Goal: Information Seeking & Learning: Stay updated

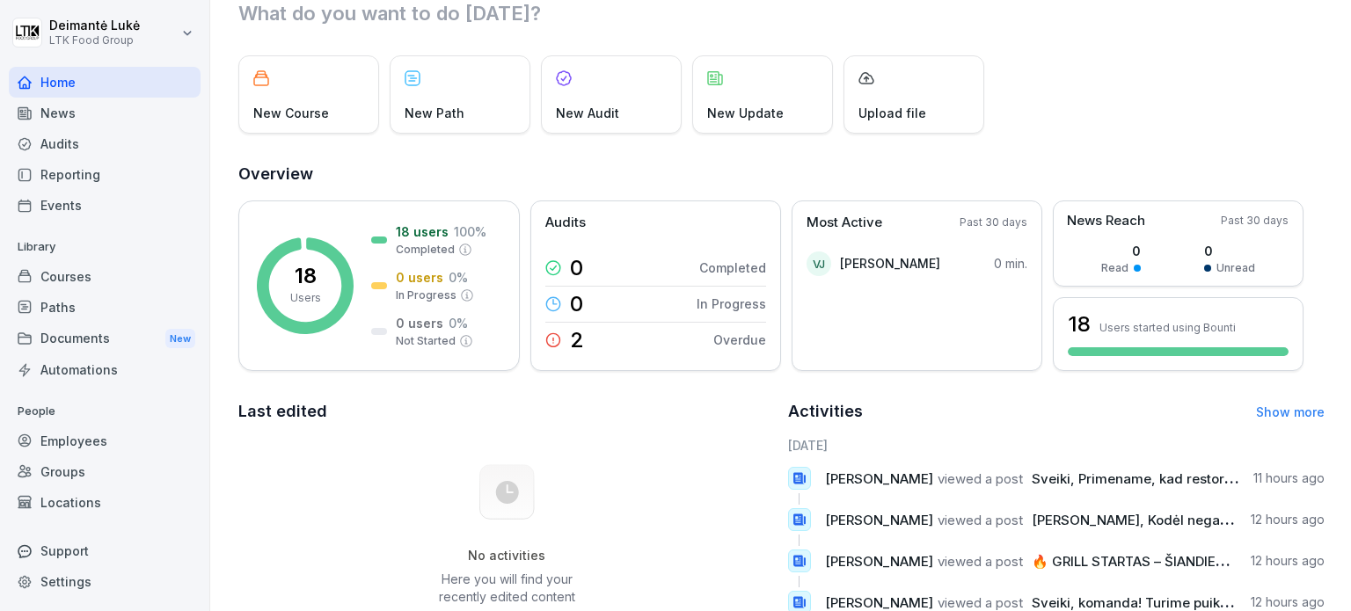
scroll to position [88, 0]
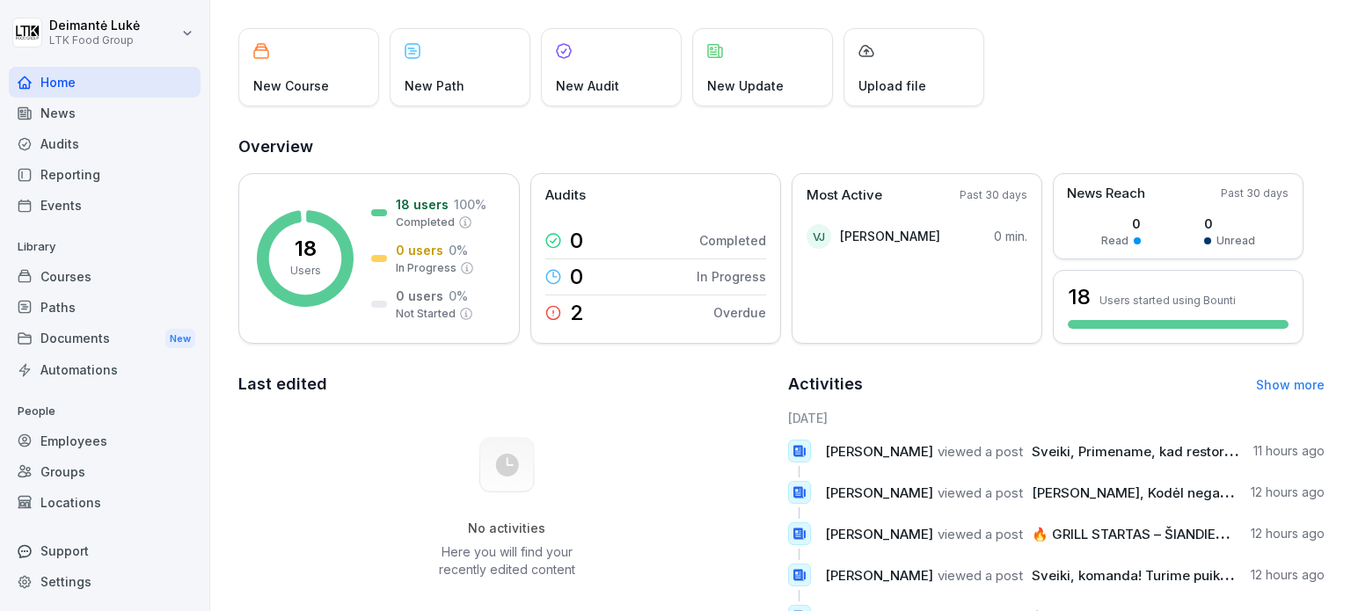
click at [84, 105] on div "News" at bounding box center [105, 113] width 192 height 31
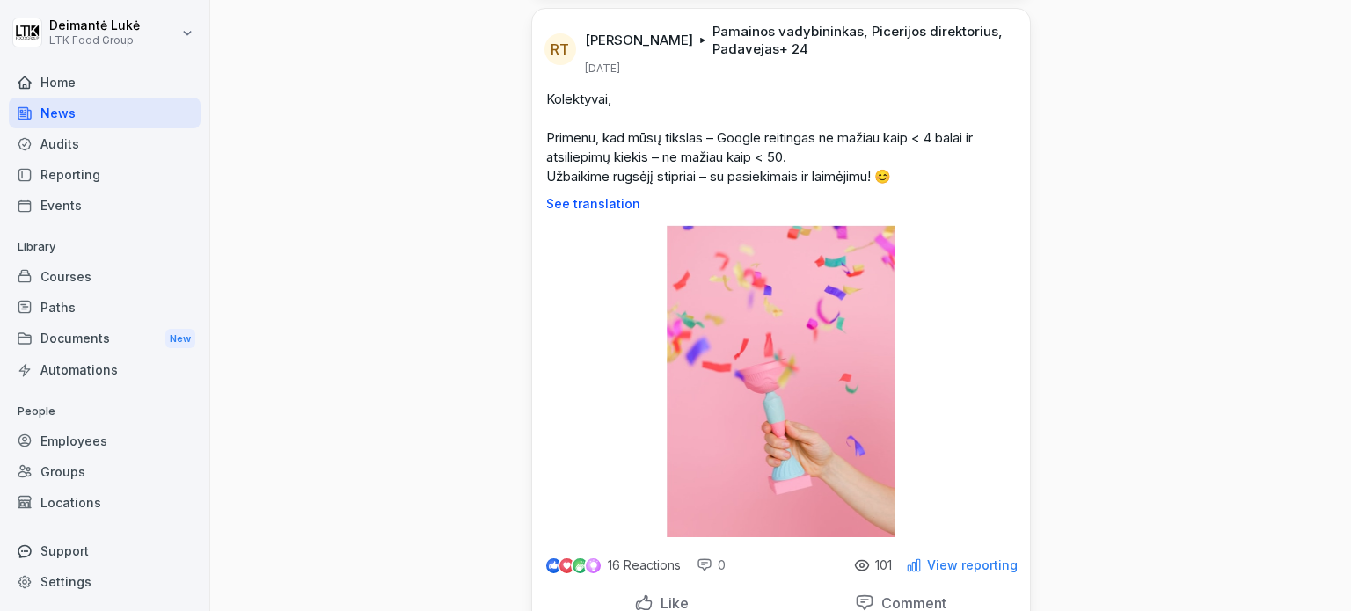
scroll to position [968, 0]
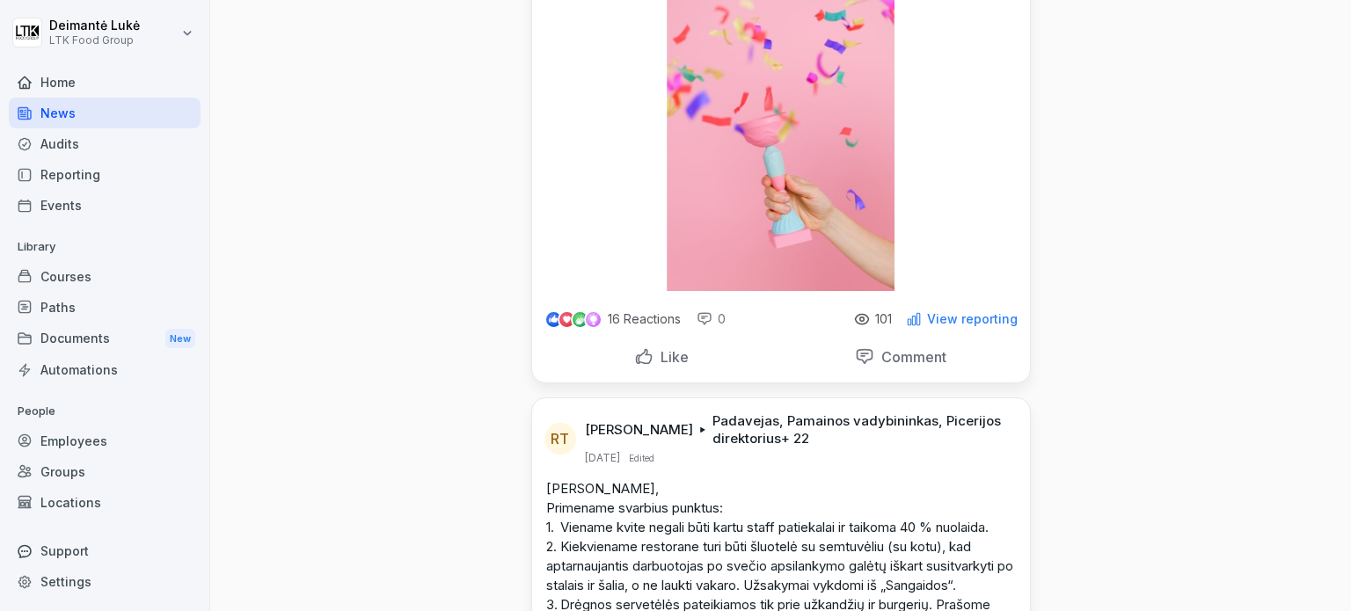
click at [932, 326] on p "View reporting" at bounding box center [972, 319] width 91 height 14
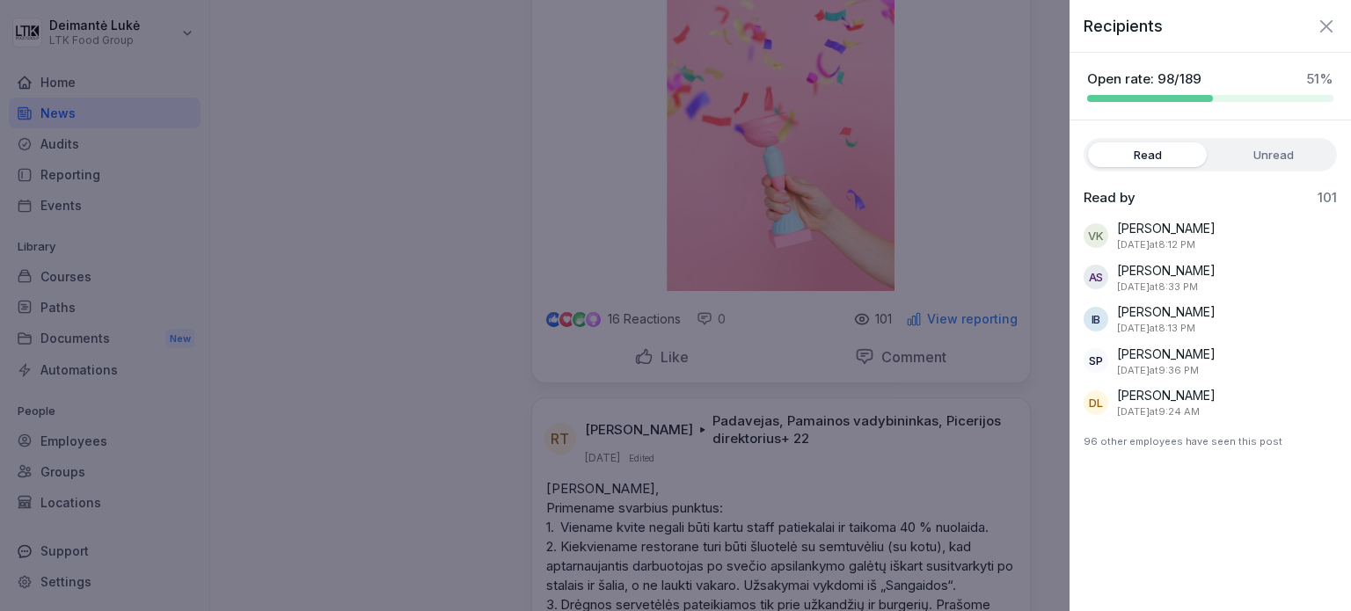
click at [1249, 152] on label "Unread" at bounding box center [1273, 155] width 119 height 25
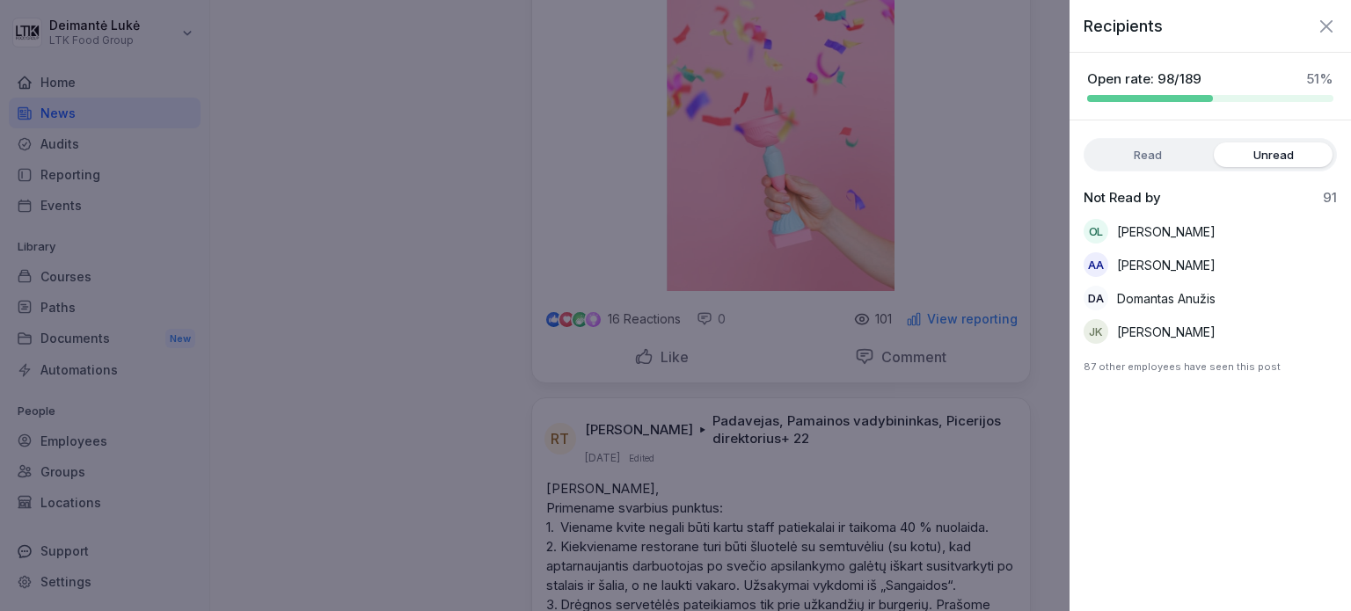
click at [1182, 161] on label "Read" at bounding box center [1147, 155] width 119 height 25
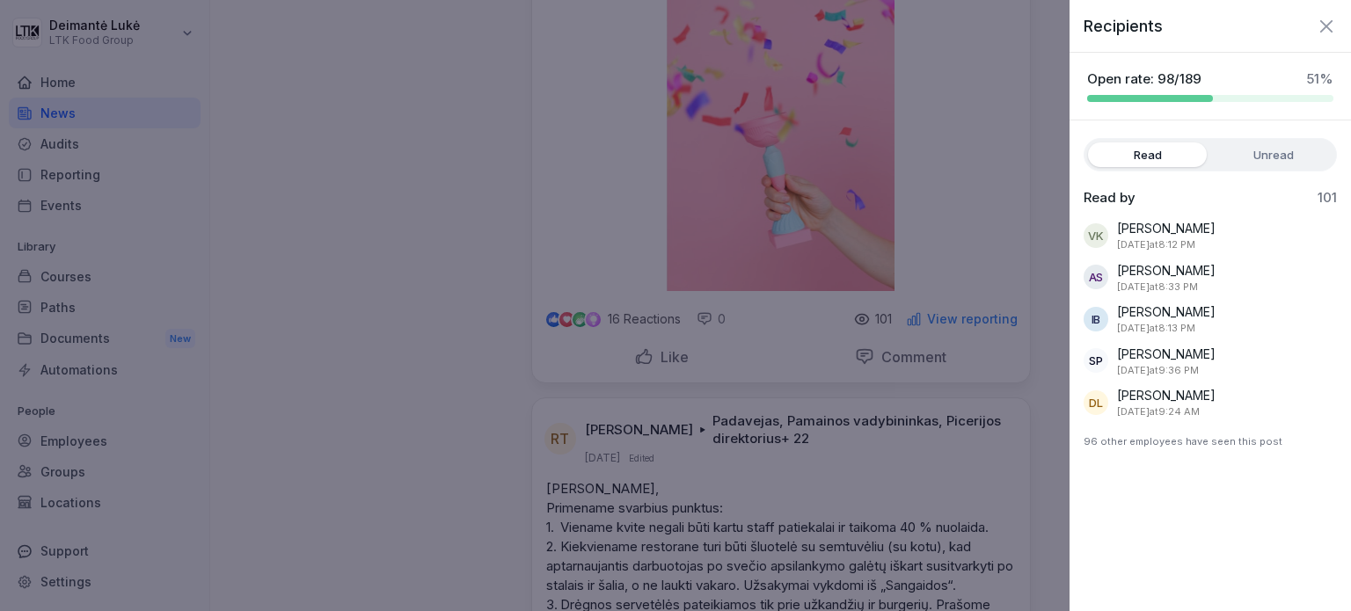
click at [470, 261] on div at bounding box center [675, 305] width 1351 height 611
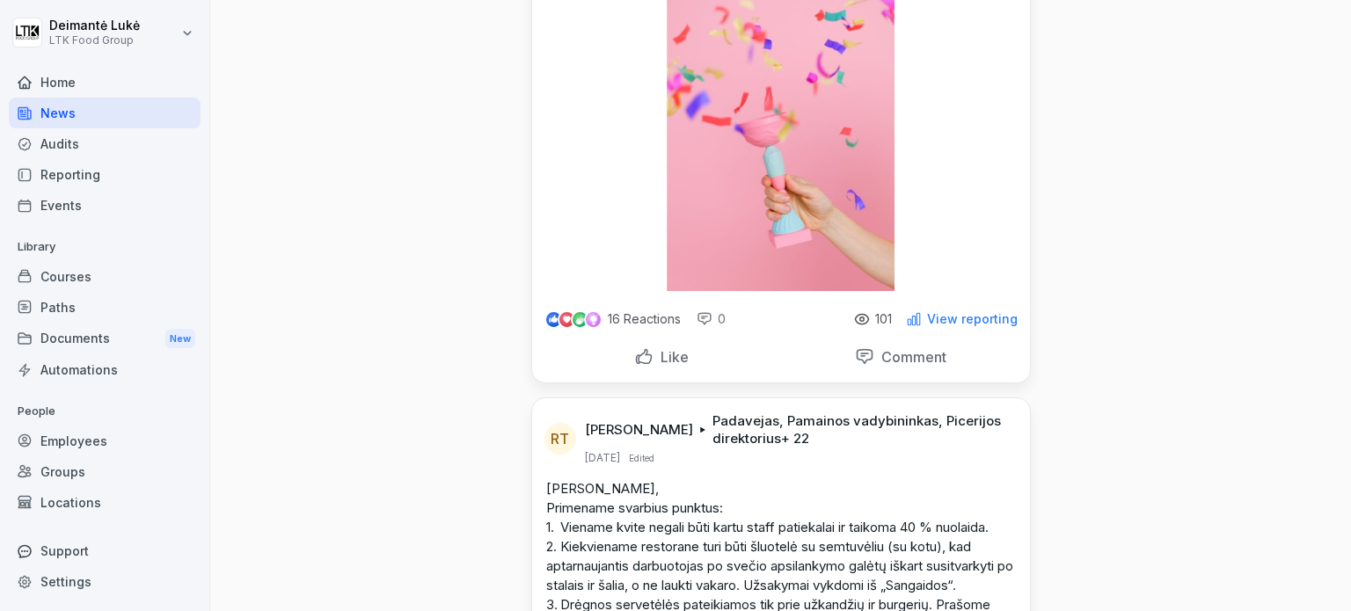
scroll to position [528, 0]
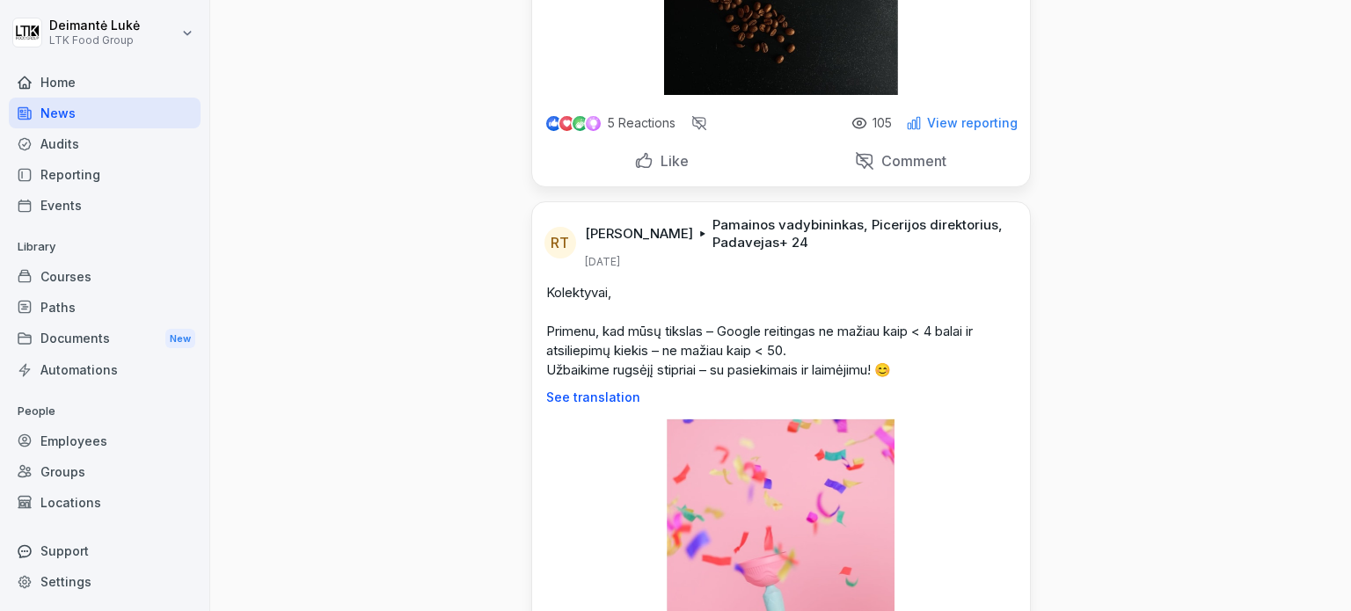
click at [938, 130] on p "View reporting" at bounding box center [972, 123] width 91 height 14
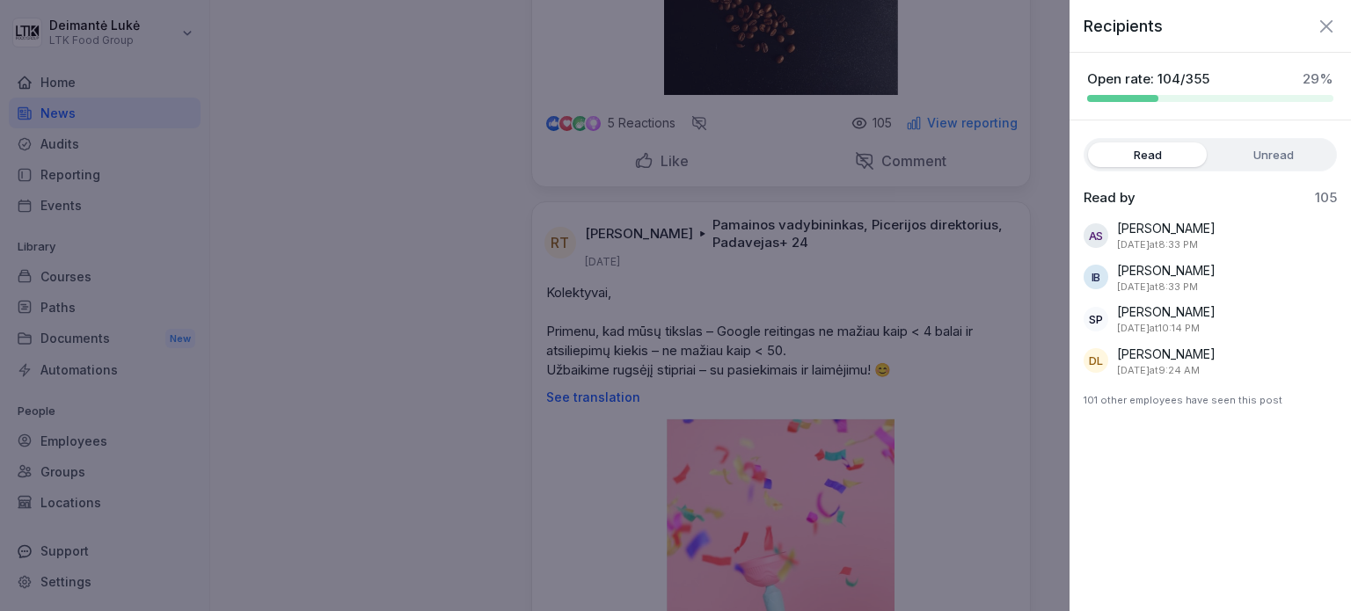
click at [401, 333] on div at bounding box center [675, 305] width 1351 height 611
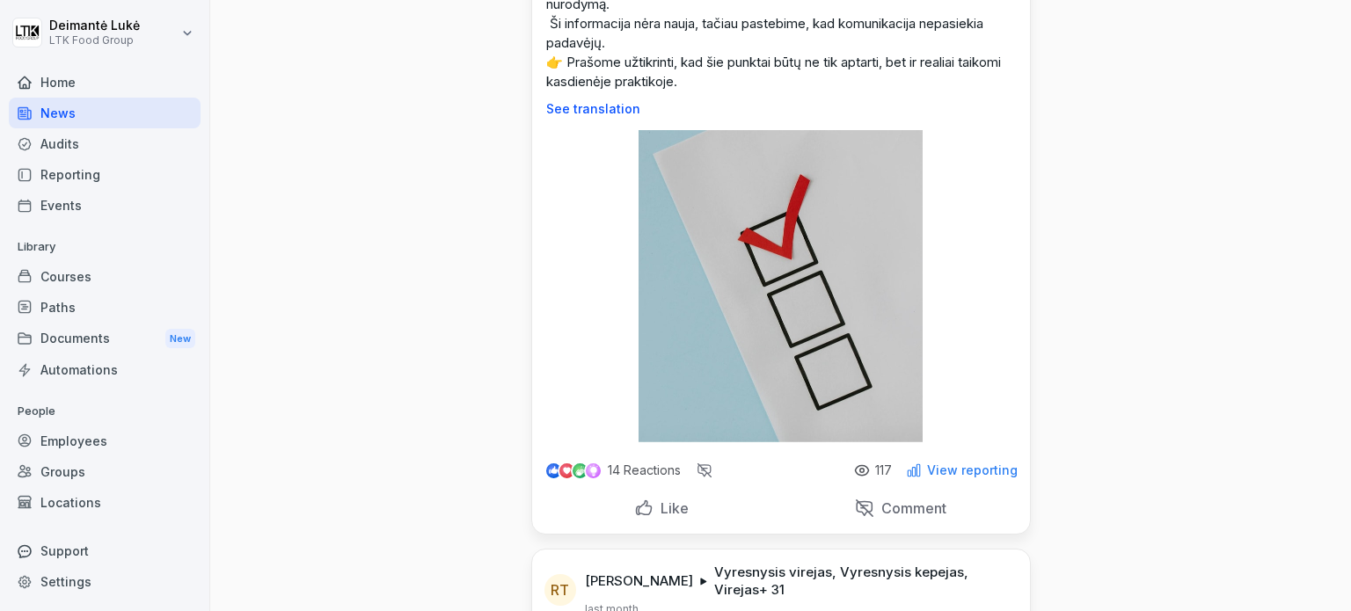
scroll to position [1759, 0]
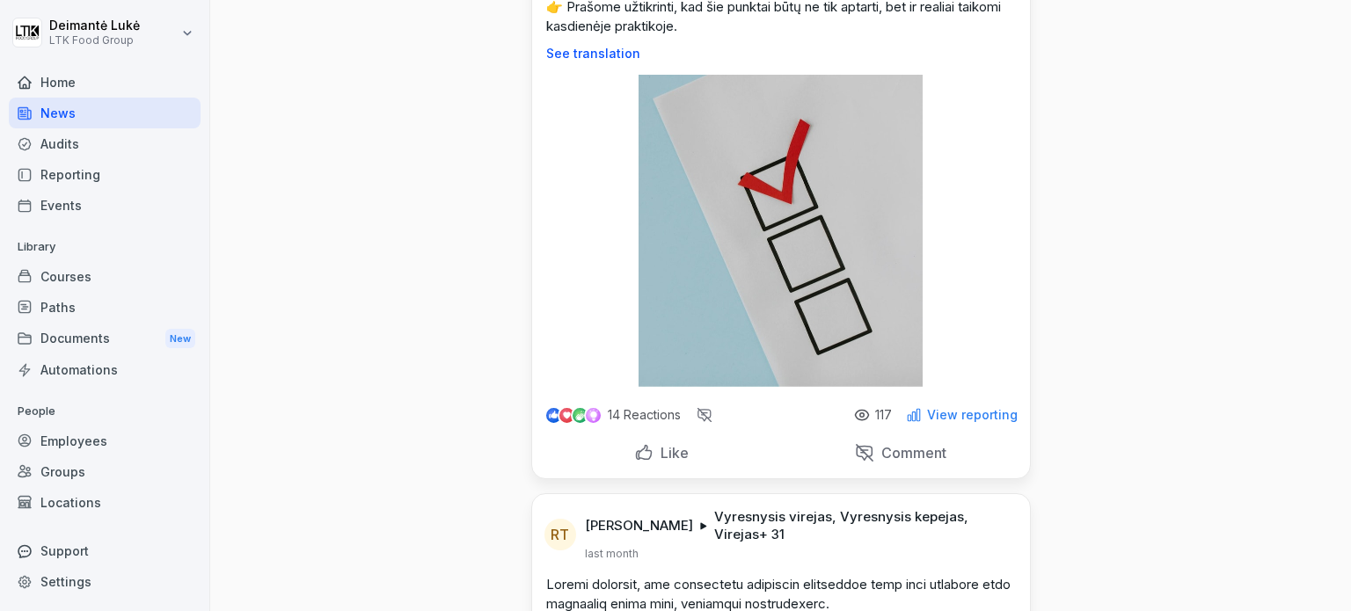
click at [927, 422] on p "View reporting" at bounding box center [972, 415] width 91 height 14
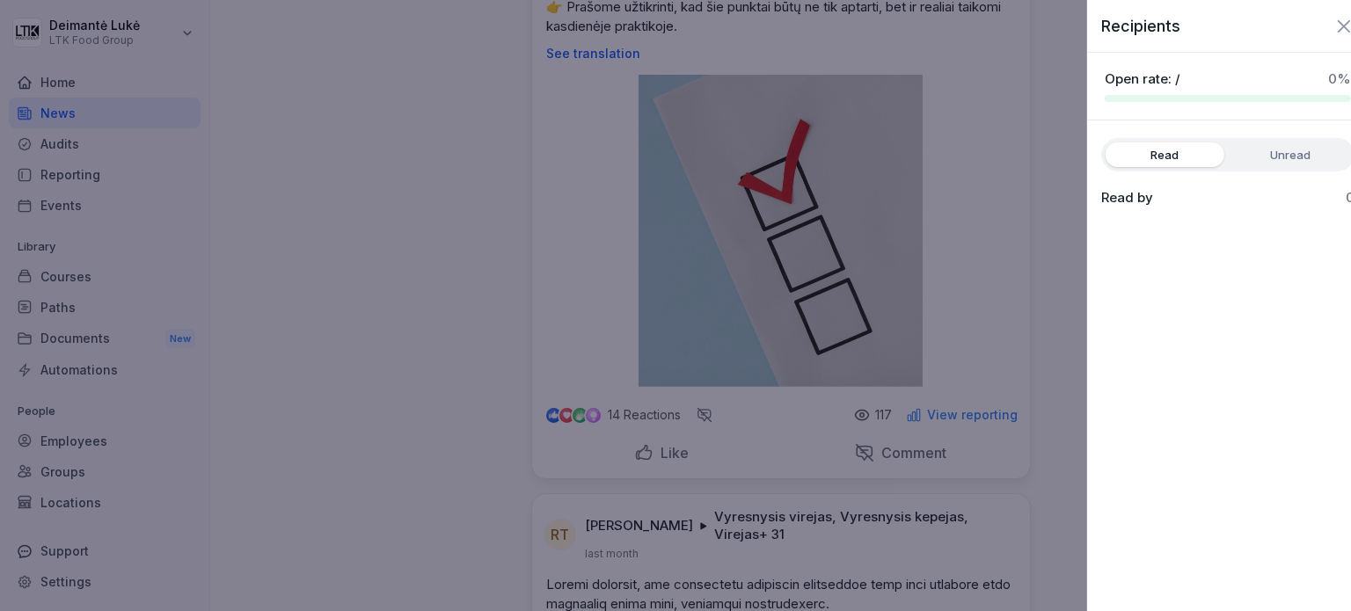
click at [336, 329] on div at bounding box center [675, 305] width 1351 height 611
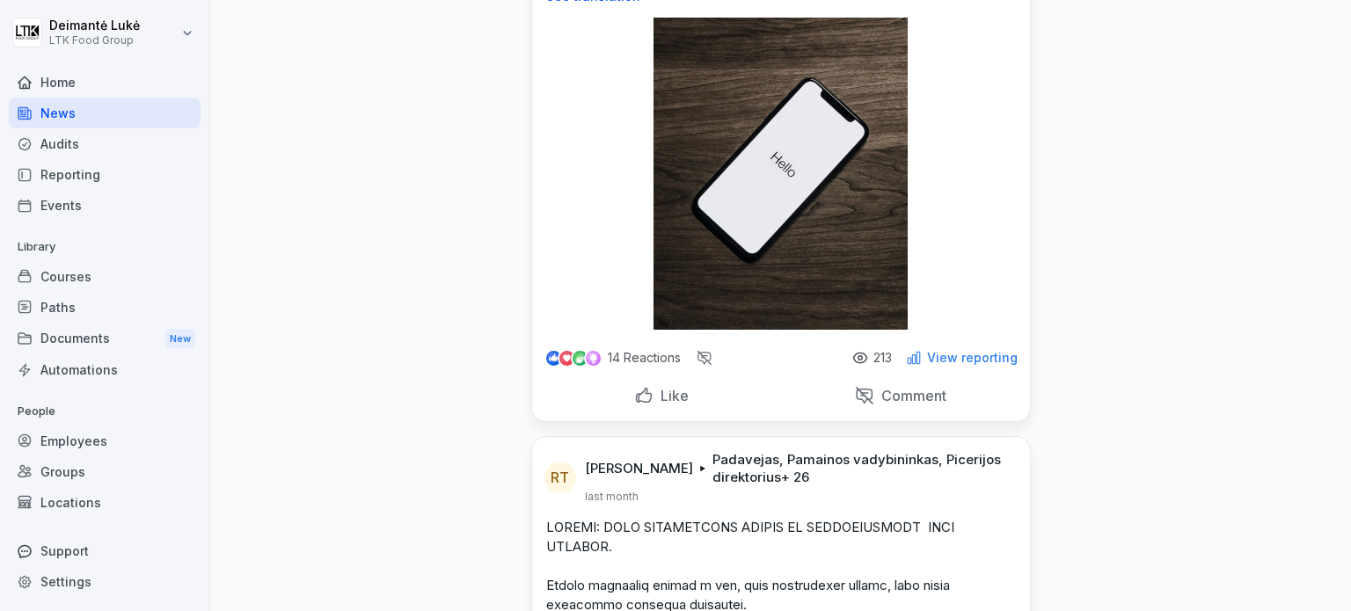
scroll to position [2903, 0]
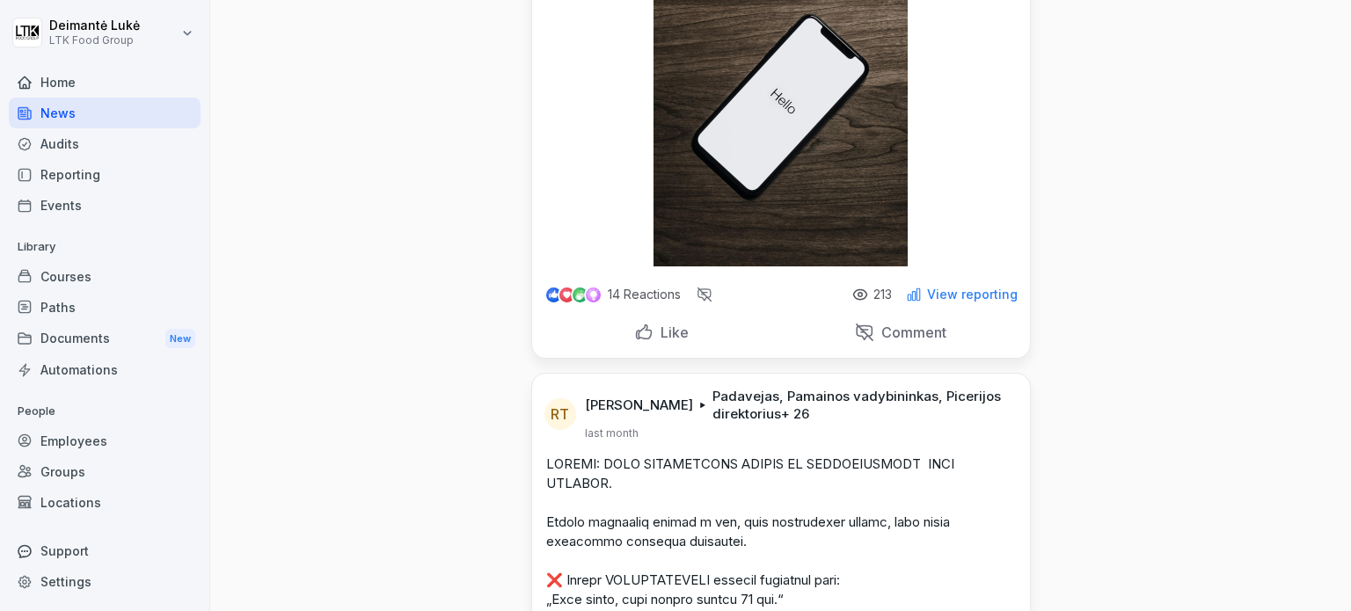
click at [908, 303] on icon at bounding box center [914, 295] width 16 height 16
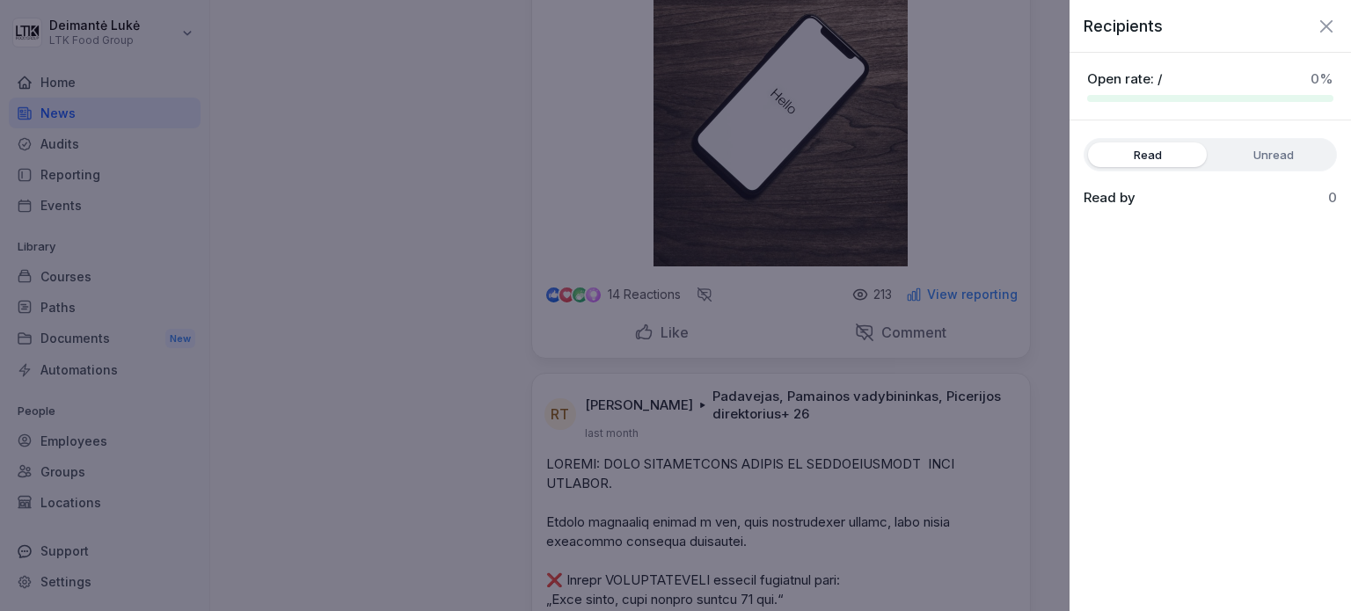
click at [1268, 160] on label "Unread" at bounding box center [1273, 155] width 119 height 25
click at [1159, 154] on label "Read" at bounding box center [1147, 155] width 119 height 25
click at [490, 256] on div at bounding box center [675, 305] width 1351 height 611
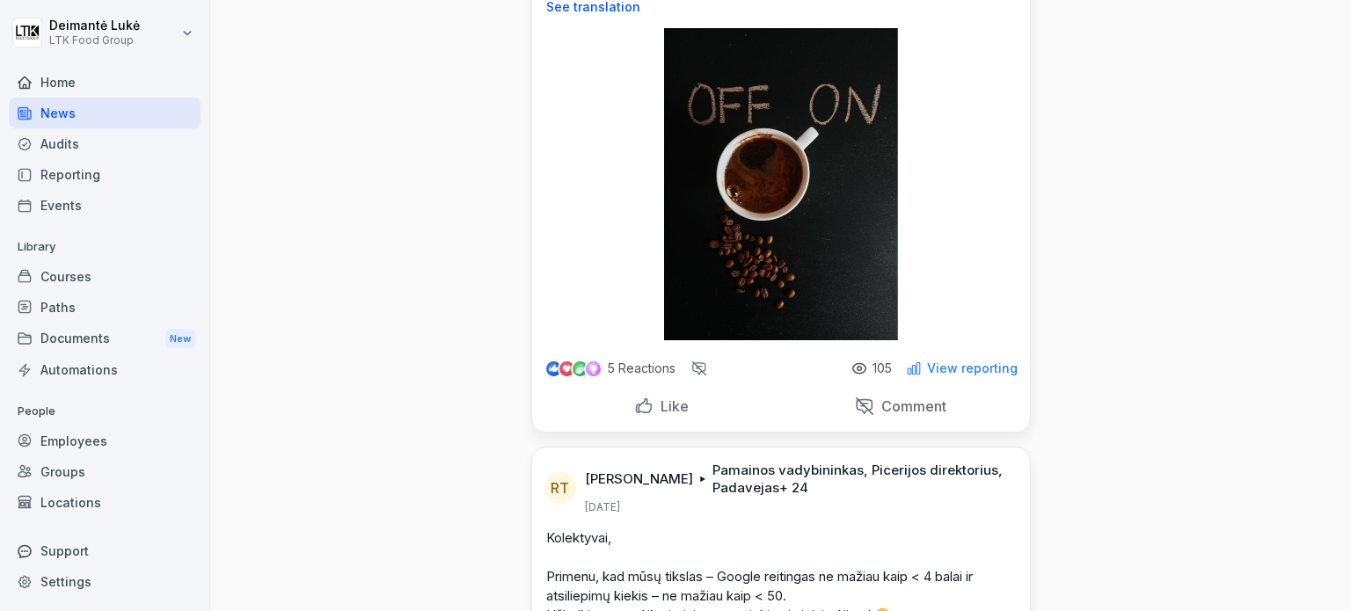
scroll to position [0, 0]
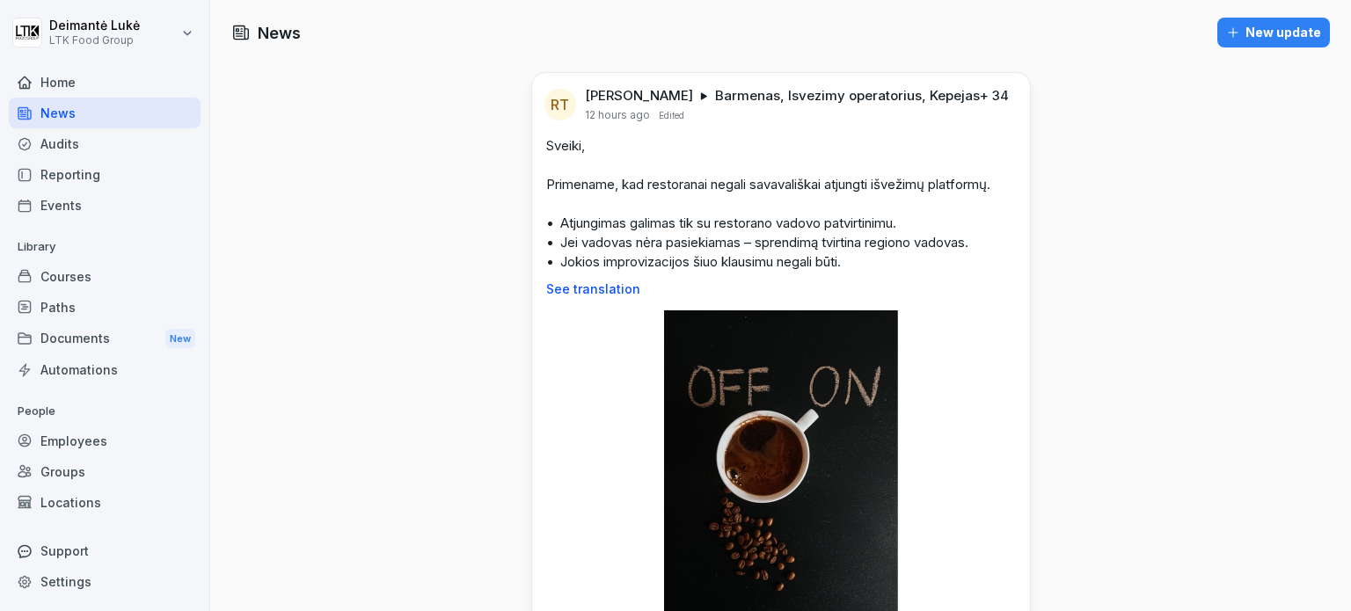
click at [77, 69] on div "Home" at bounding box center [105, 82] width 192 height 31
